Goal: Book appointment/travel/reservation

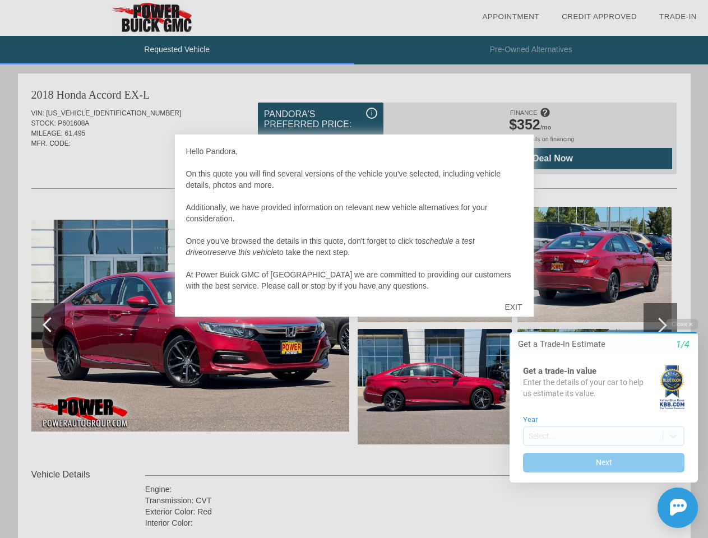
click at [511, 17] on link "Appointment" at bounding box center [510, 16] width 57 height 8
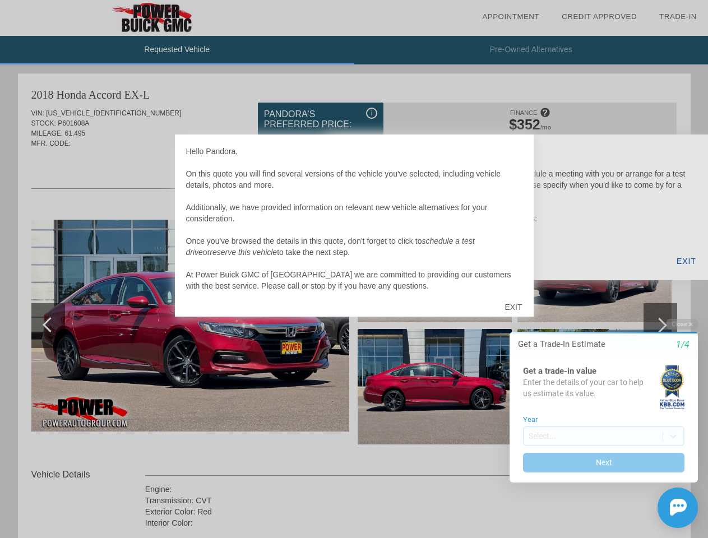
click at [513, 307] on div "EXIT" at bounding box center [513, 307] width 40 height 34
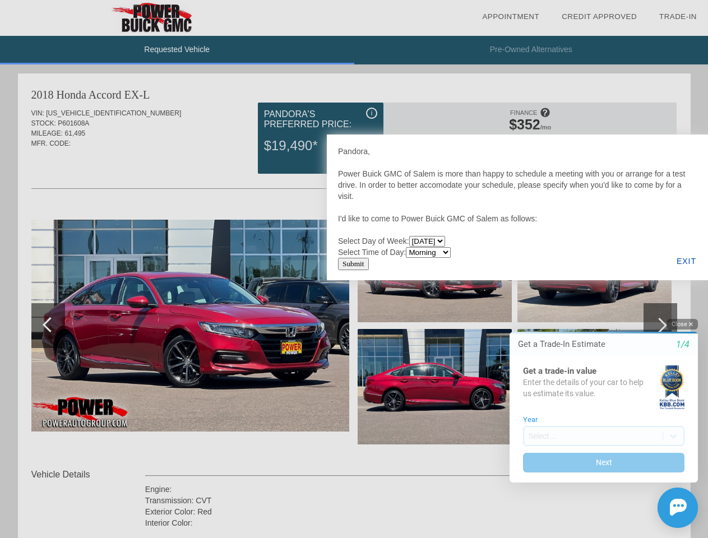
click at [682, 323] on button "Close" at bounding box center [681, 324] width 31 height 11
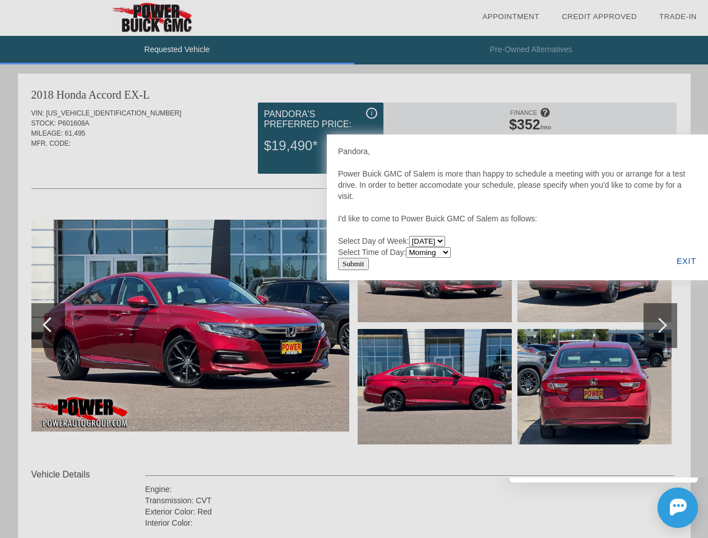
click at [604, 462] on div at bounding box center [354, 269] width 708 height 538
click at [678, 508] on img at bounding box center [678, 507] width 17 height 17
